Goal: Transaction & Acquisition: Obtain resource

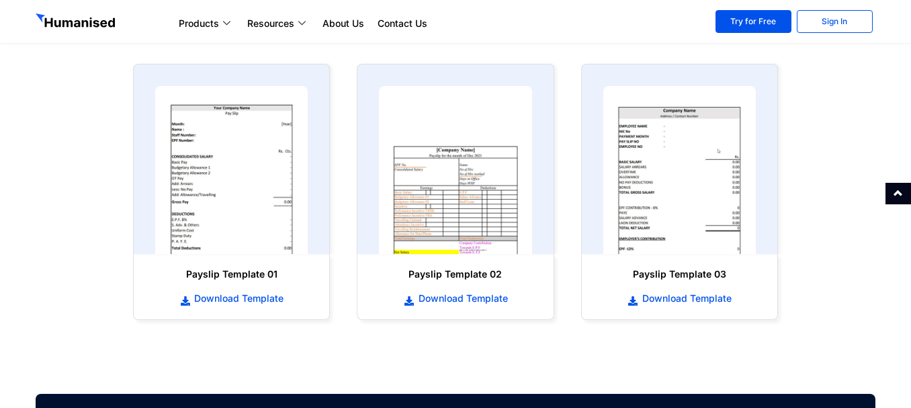
scroll to position [644, 0]
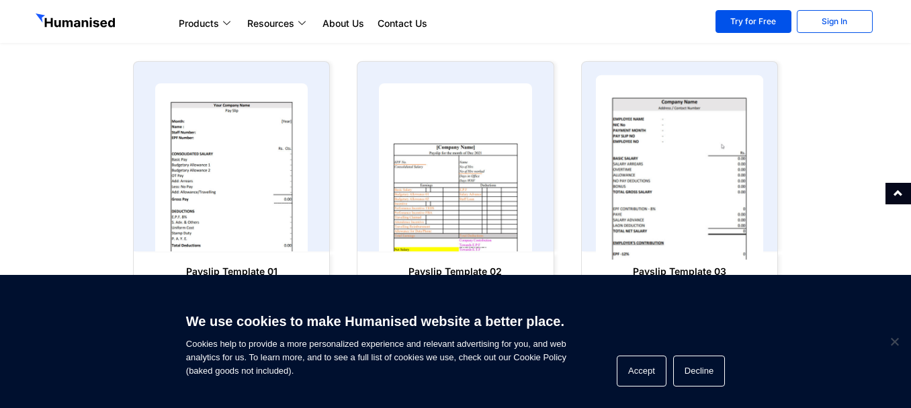
click at [636, 156] on img at bounding box center [680, 167] width 168 height 185
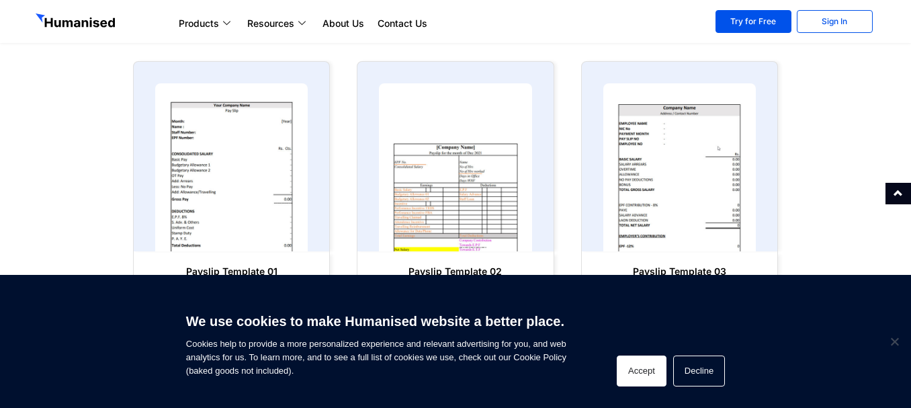
click at [653, 361] on button "Accept" at bounding box center [642, 371] width 50 height 31
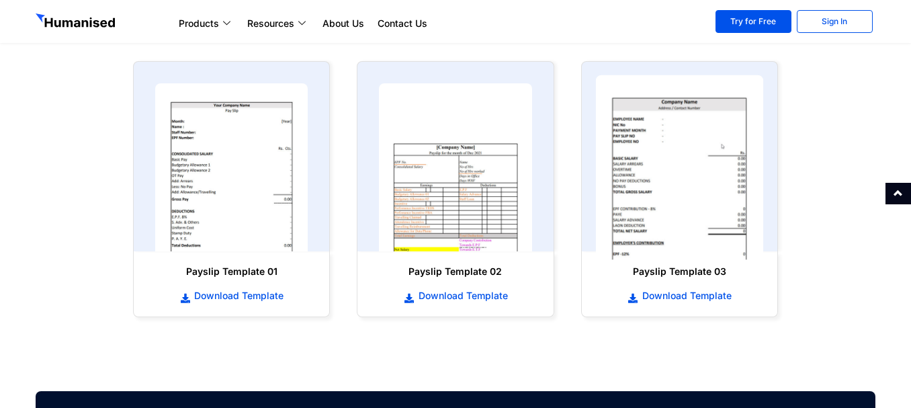
click at [657, 219] on img at bounding box center [680, 167] width 168 height 185
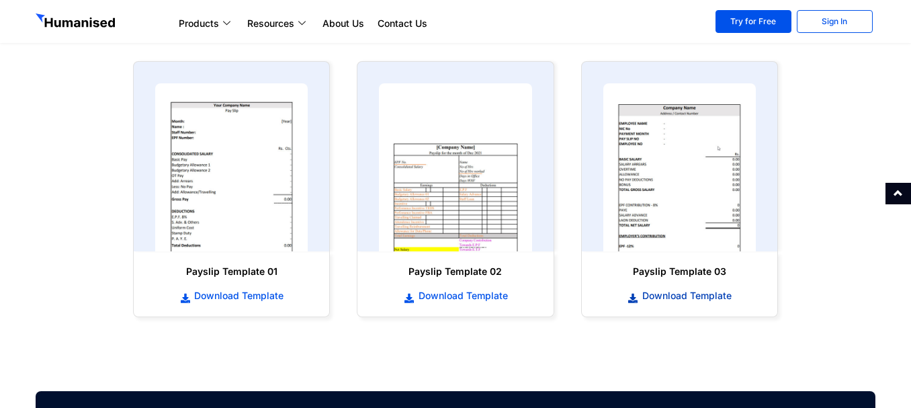
click at [665, 298] on span "Download Template" at bounding box center [685, 295] width 93 height 13
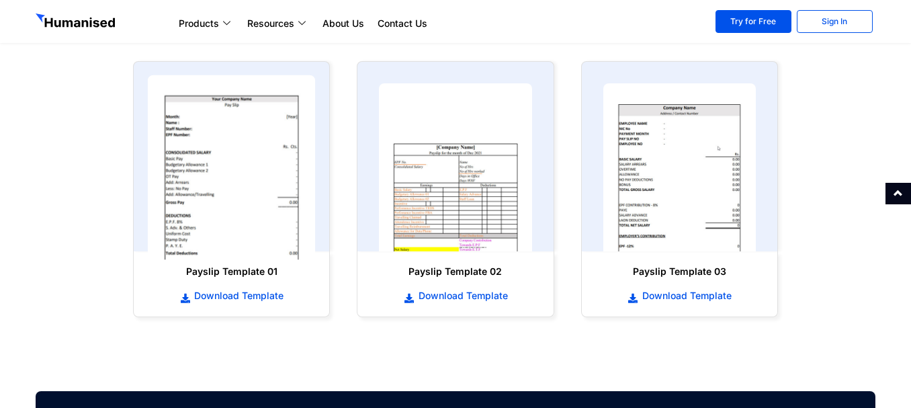
click at [234, 200] on img at bounding box center [232, 167] width 168 height 185
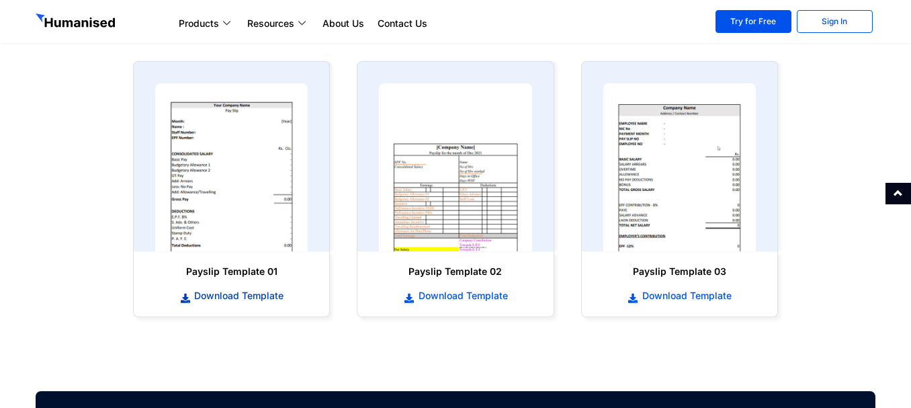
click at [220, 295] on span "Download Template" at bounding box center [237, 295] width 93 height 13
